Goal: Task Accomplishment & Management: Manage account settings

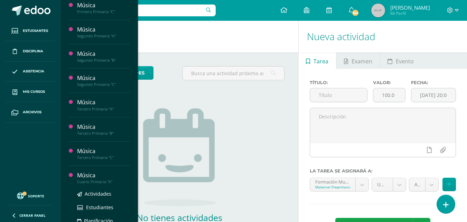
scroll to position [224, 0]
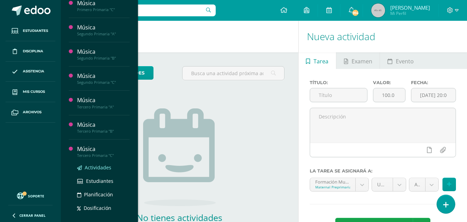
click at [94, 170] on span "Actividades" at bounding box center [98, 167] width 27 height 7
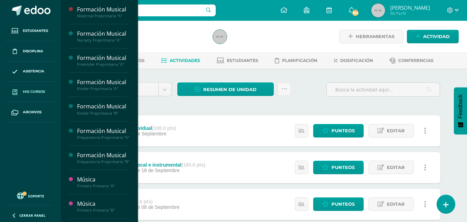
click at [35, 89] on span "Mis cursos" at bounding box center [34, 92] width 22 height 6
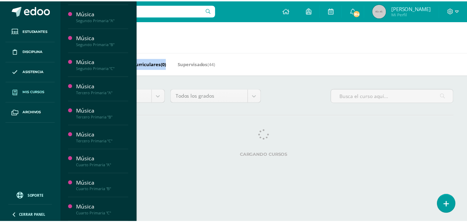
scroll to position [246, 0]
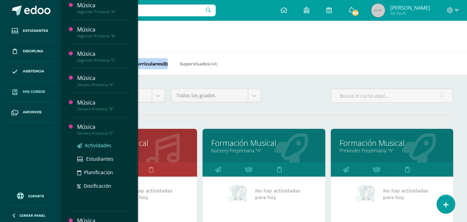
click at [90, 148] on span "Actividades" at bounding box center [98, 145] width 27 height 7
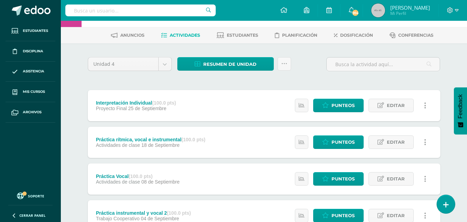
scroll to position [26, 0]
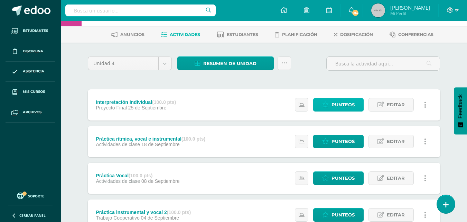
click at [324, 111] on link "Punteos" at bounding box center [338, 104] width 50 height 13
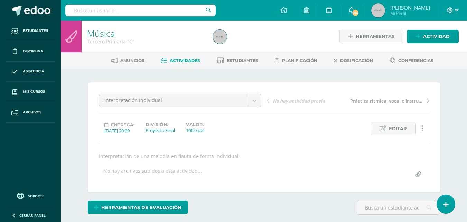
click at [467, 4] on html "Estudiantes Disciplina Asistencia Mis cursos Archivos Soporte Ayuda Reportar un…" at bounding box center [233, 140] width 467 height 280
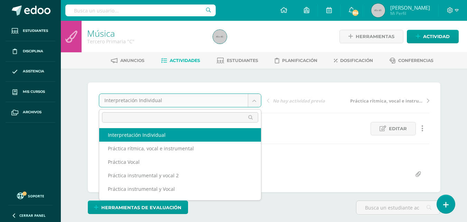
scroll to position [0, 0]
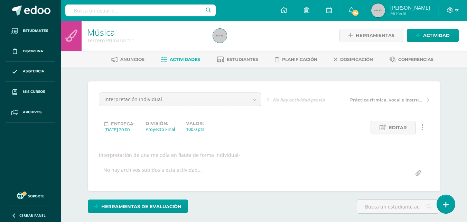
click at [422, 128] on icon at bounding box center [422, 127] width 2 height 8
click at [313, 123] on div "Entrega: 2025/09/25 20:00 División: Proyecto Final Valor: 100.0 pts Editar Hist…" at bounding box center [264, 127] width 336 height 13
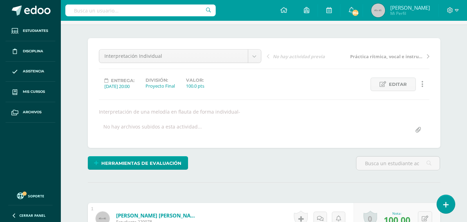
scroll to position [0, 0]
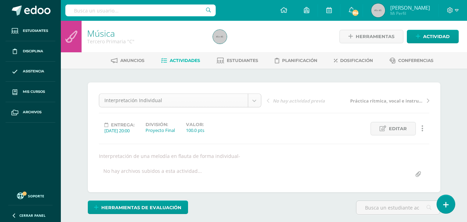
click at [402, 130] on span "Editar" at bounding box center [398, 128] width 18 height 13
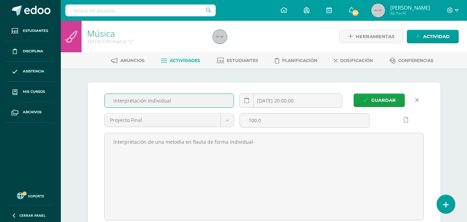
click at [186, 101] on input "Interpretación Individual" at bounding box center [169, 100] width 129 height 13
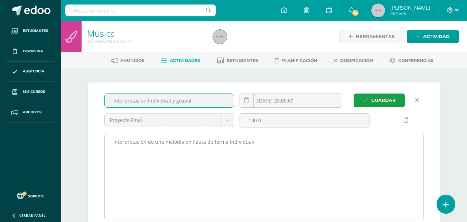
type input "Interpretación Individual y grupal"
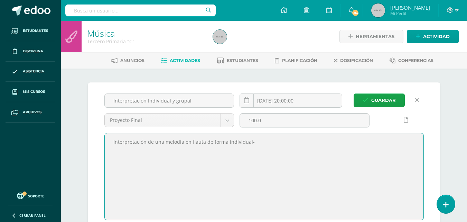
click at [254, 144] on textarea "Interpretación de una melodía en flauta de forma individual-" at bounding box center [264, 176] width 319 height 86
type textarea "Interpretación de una melodía en flauta de forma individual. Participación en a…"
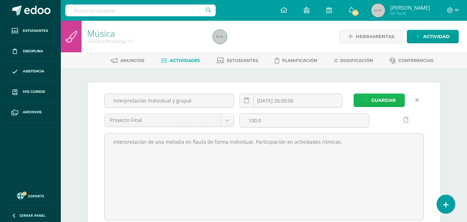
click at [366, 103] on button "Guardar" at bounding box center [379, 99] width 51 height 13
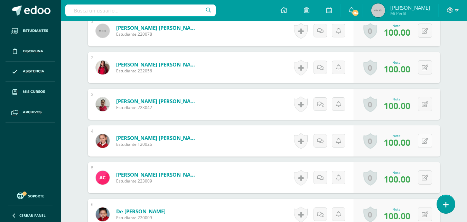
scroll to position [232, 0]
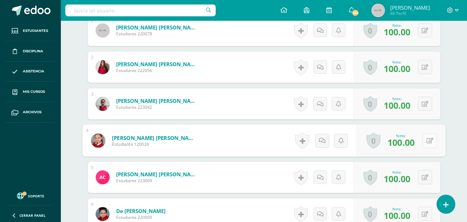
click at [426, 139] on button at bounding box center [429, 140] width 15 height 15
type input "80"
click at [413, 145] on icon at bounding box center [411, 143] width 6 height 6
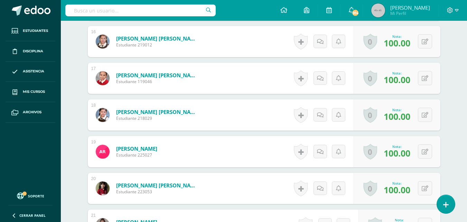
scroll to position [803, 0]
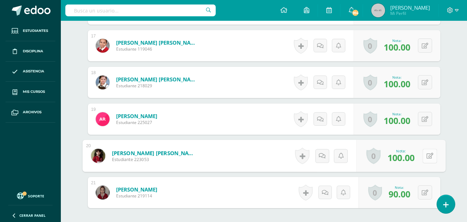
click at [425, 155] on button at bounding box center [429, 155] width 15 height 15
type input "80"
click at [407, 155] on link at bounding box center [411, 158] width 14 height 14
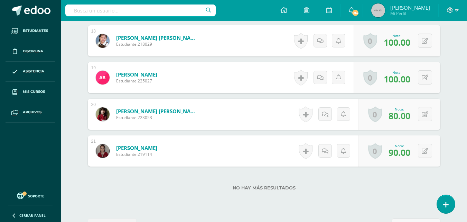
scroll to position [868, 0]
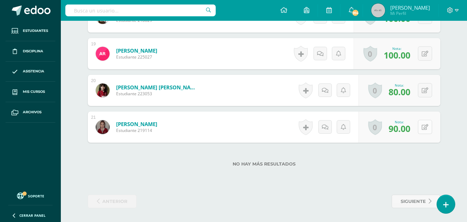
click at [424, 127] on button at bounding box center [425, 127] width 14 height 14
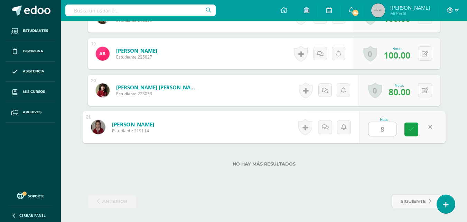
type input "88"
click at [413, 130] on icon at bounding box center [411, 129] width 6 height 6
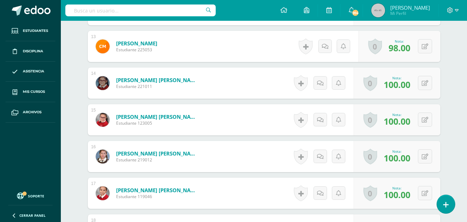
scroll to position [657, 0]
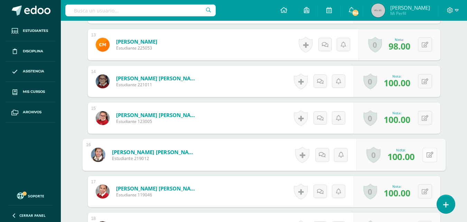
click at [423, 156] on button at bounding box center [429, 154] width 15 height 15
type input "90"
click at [409, 156] on icon at bounding box center [411, 157] width 6 height 6
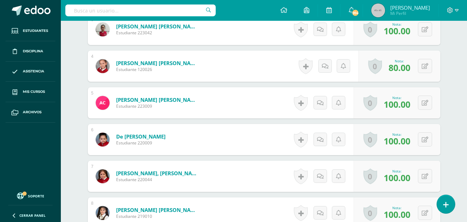
scroll to position [216, 0]
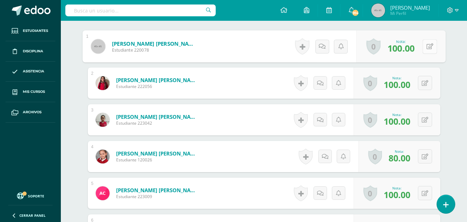
click at [423, 47] on button at bounding box center [429, 46] width 15 height 15
type input "90"
click at [412, 48] on icon at bounding box center [411, 49] width 6 height 6
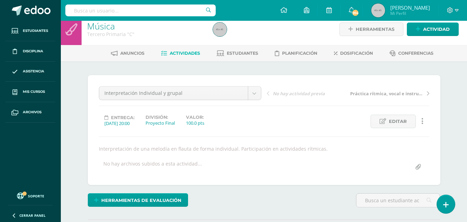
scroll to position [0, 0]
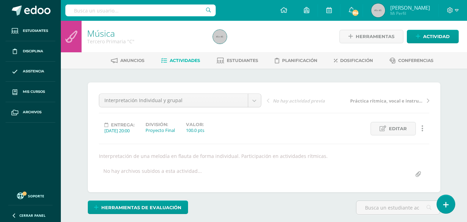
click at [189, 61] on span "Actividades" at bounding box center [185, 60] width 30 height 5
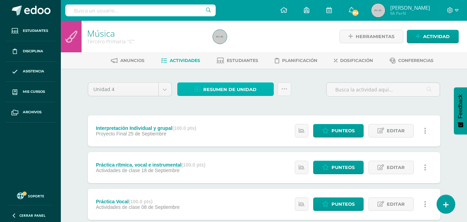
click at [208, 88] on span "Resumen de unidad" at bounding box center [229, 89] width 53 height 13
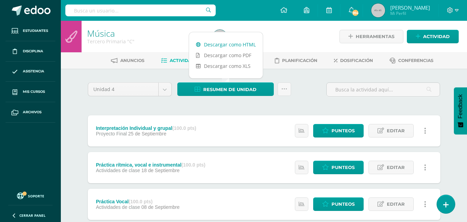
click at [226, 44] on link "Descargar como HTML" at bounding box center [226, 44] width 74 height 11
